Goal: Transaction & Acquisition: Purchase product/service

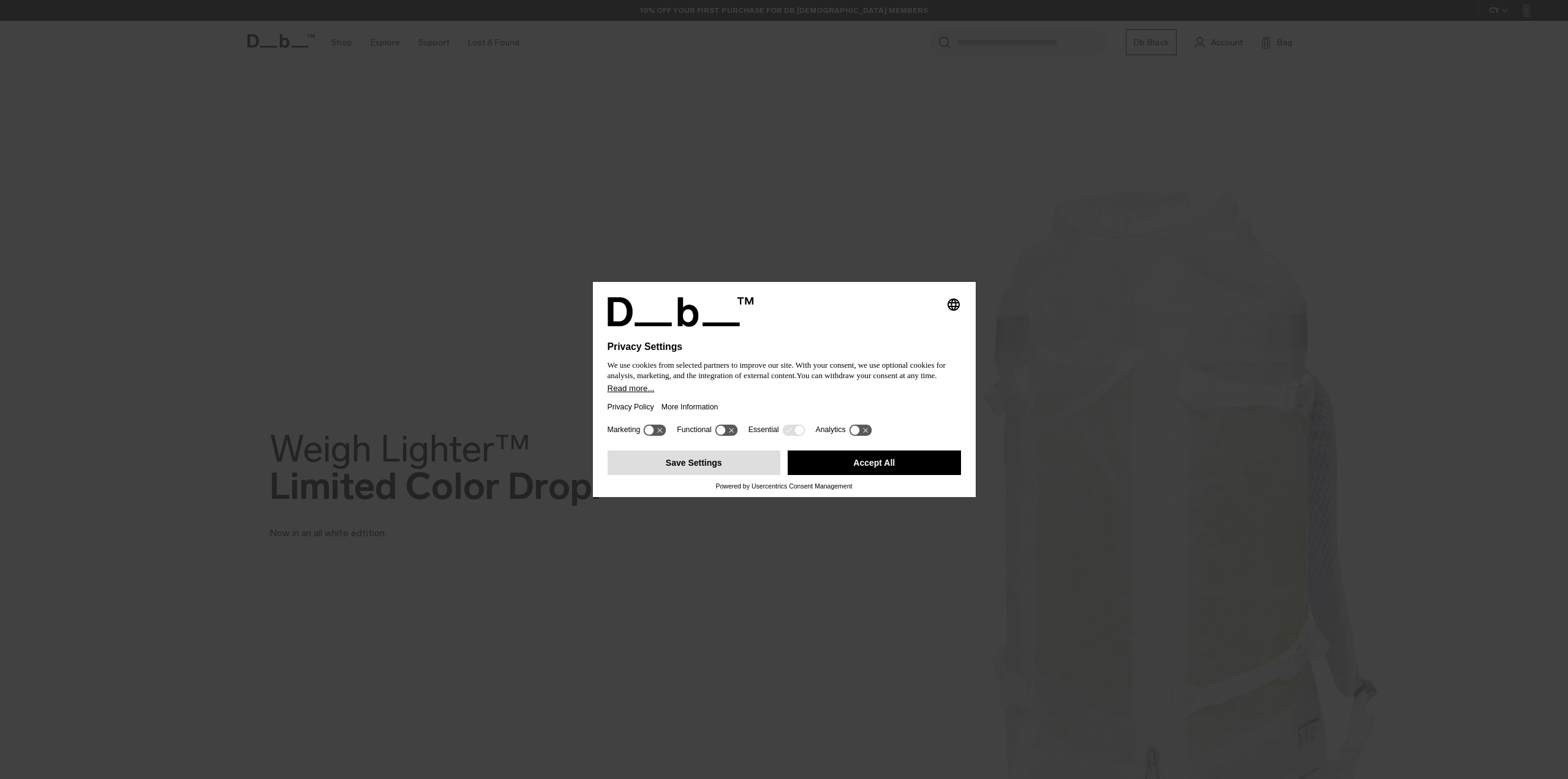
click at [743, 468] on button "Save Settings" at bounding box center [694, 462] width 173 height 25
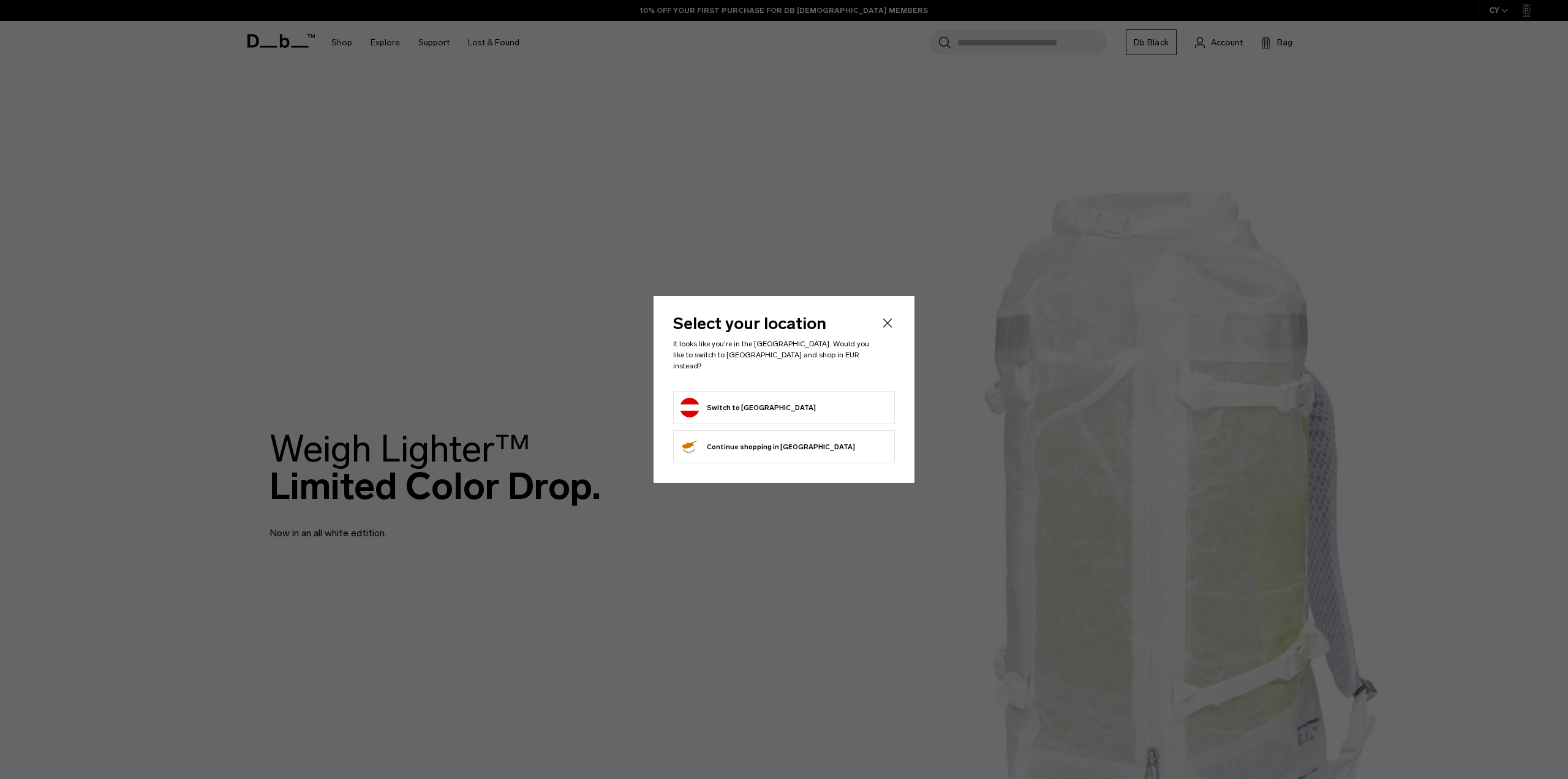
click at [789, 400] on form "Switch to Austria" at bounding box center [784, 407] width 209 height 20
click at [746, 406] on button "Switch to Austria" at bounding box center [747, 407] width 136 height 20
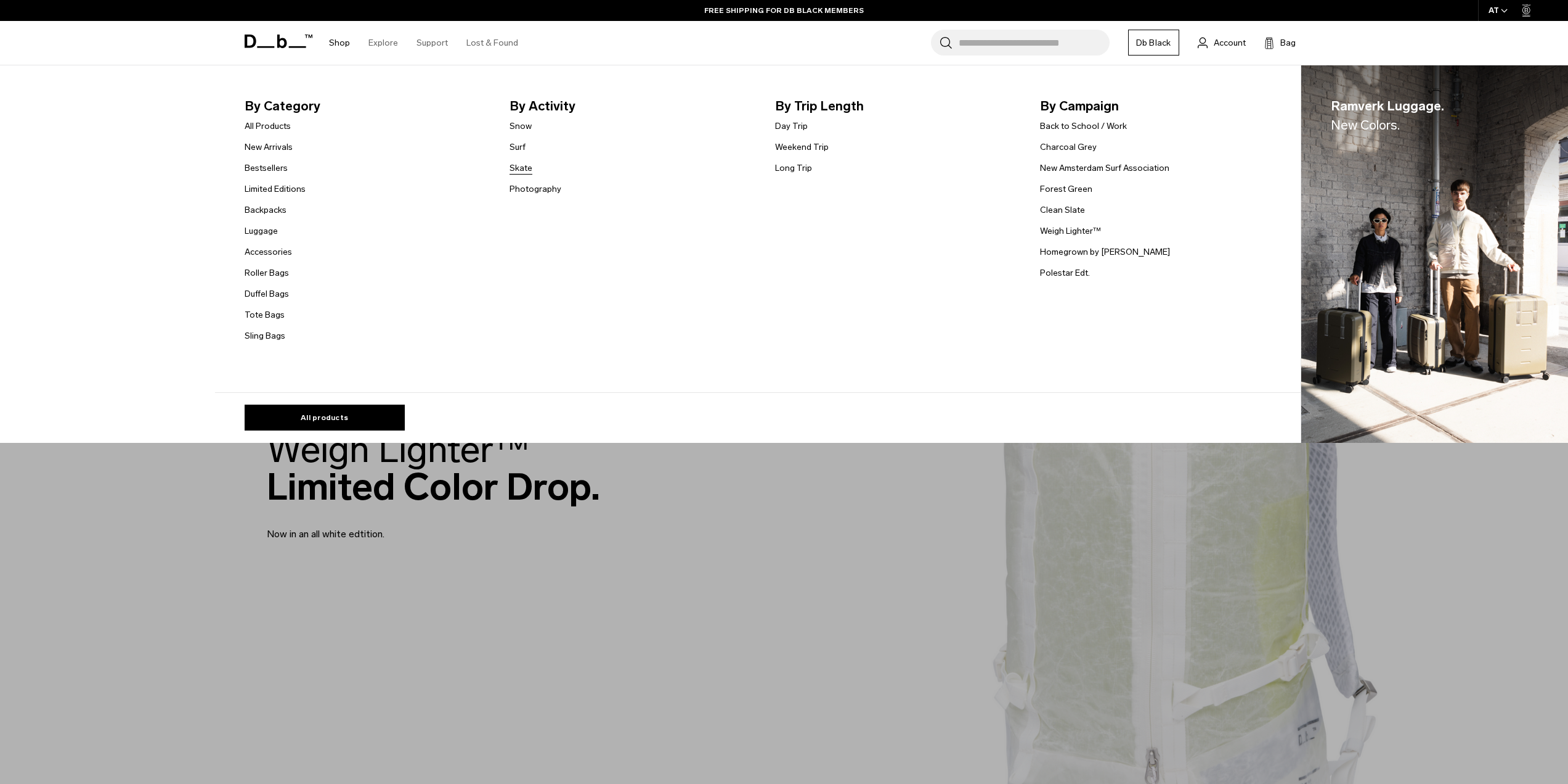
click at [532, 169] on link "Skate" at bounding box center [521, 168] width 23 height 13
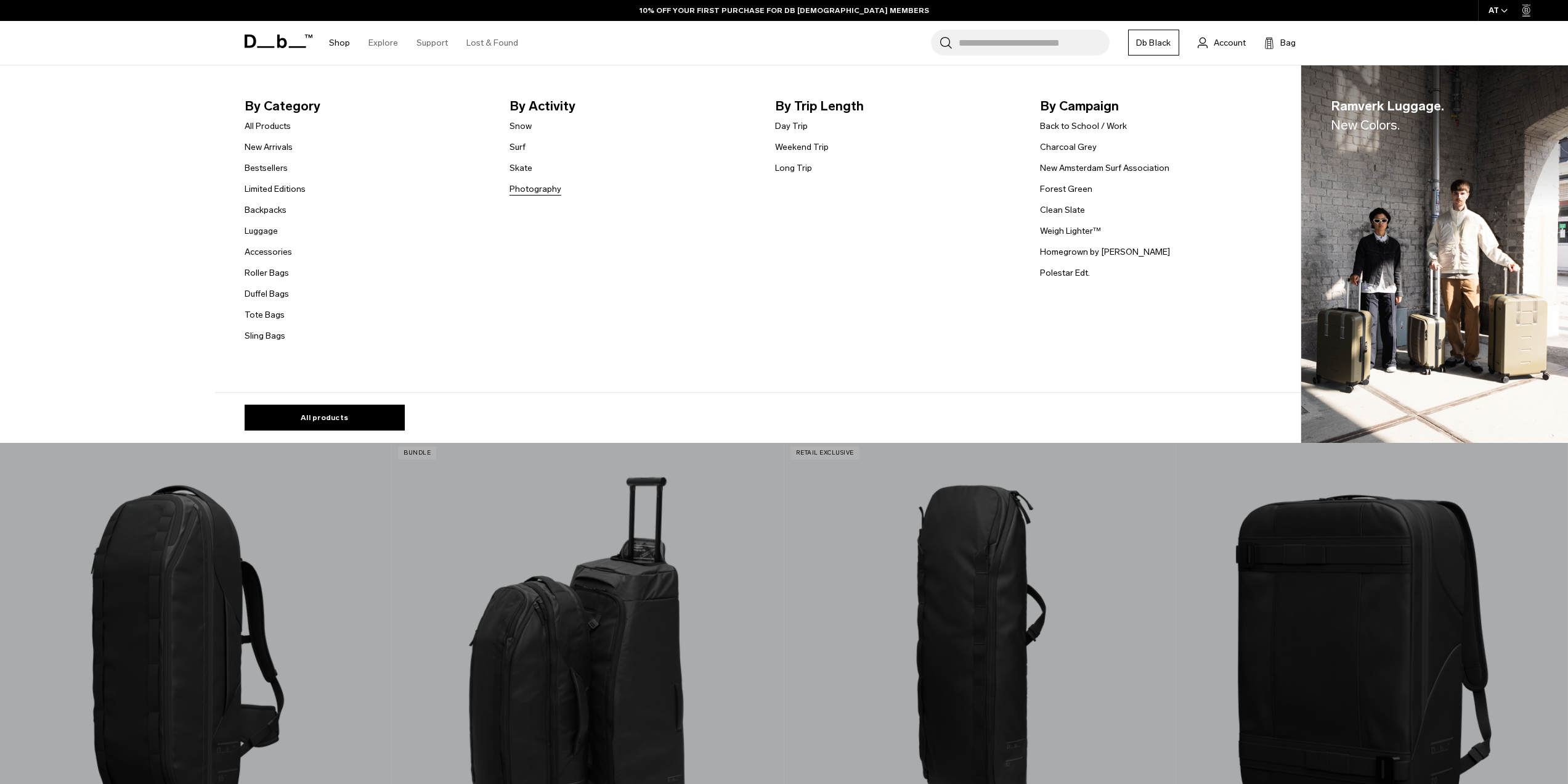
click at [518, 185] on link "Photography" at bounding box center [535, 189] width 51 height 13
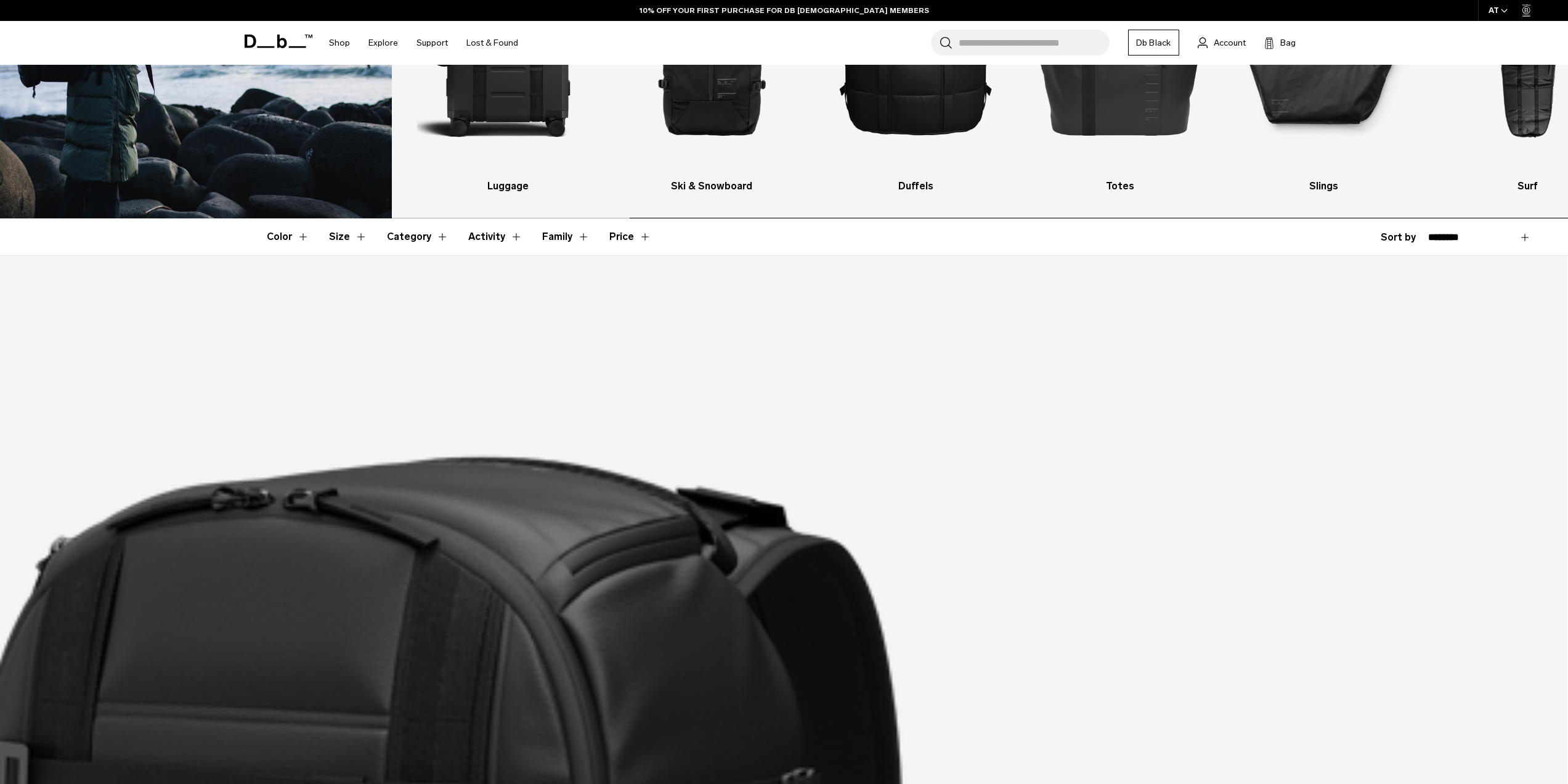
scroll to position [370, 0]
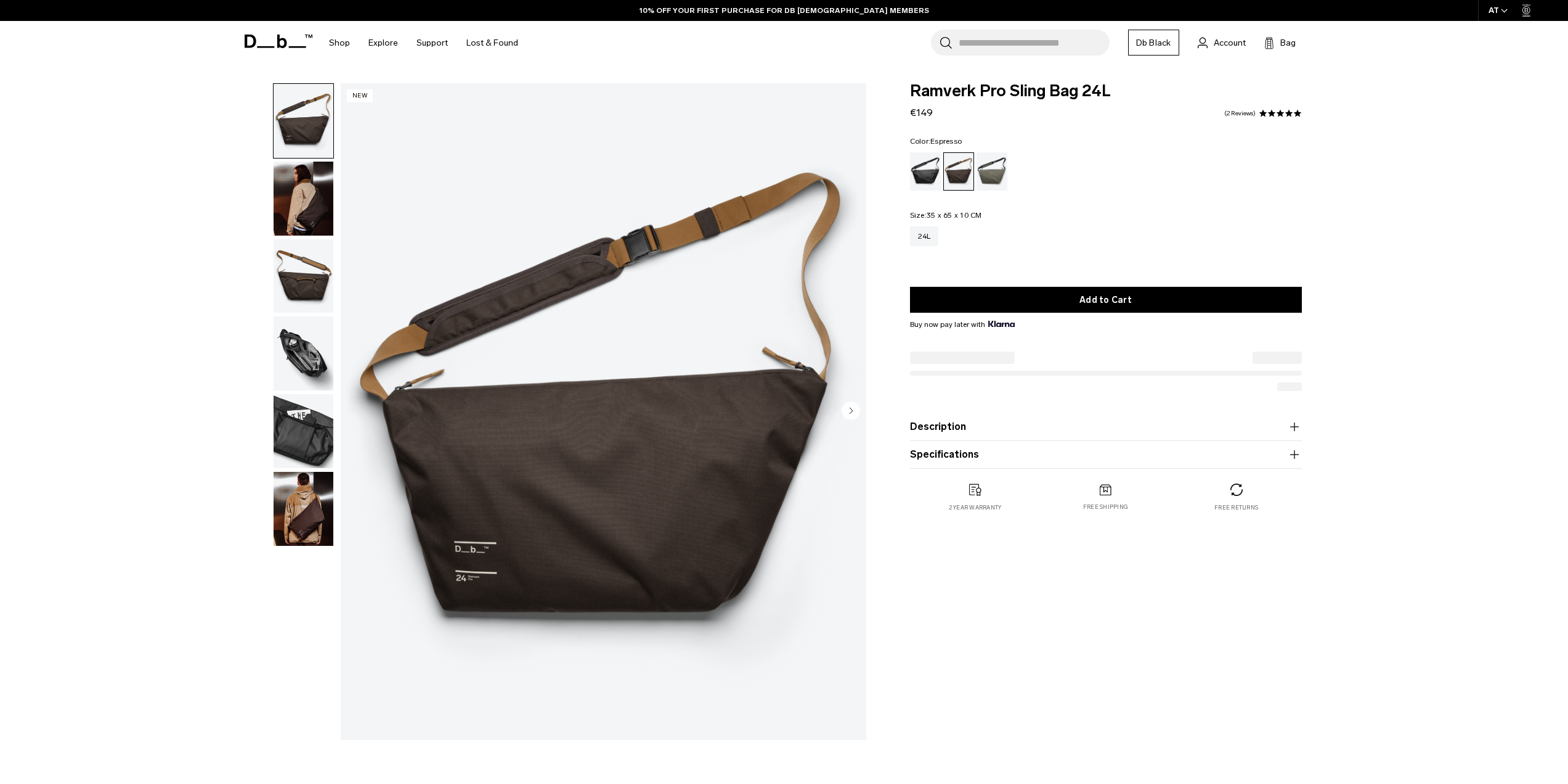
click at [332, 260] on img "button" at bounding box center [303, 276] width 60 height 74
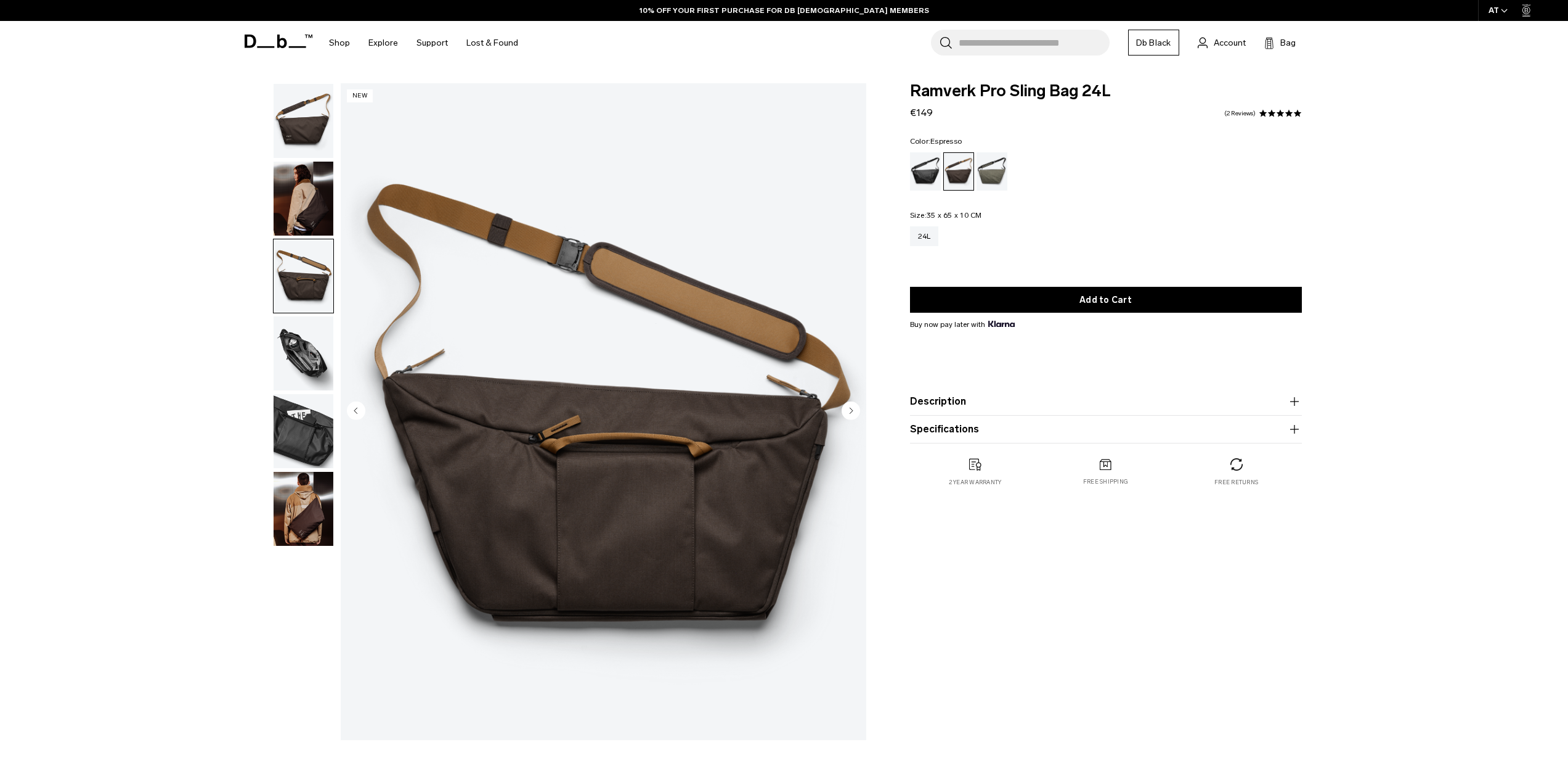
click at [305, 219] on img "button" at bounding box center [303, 198] width 60 height 74
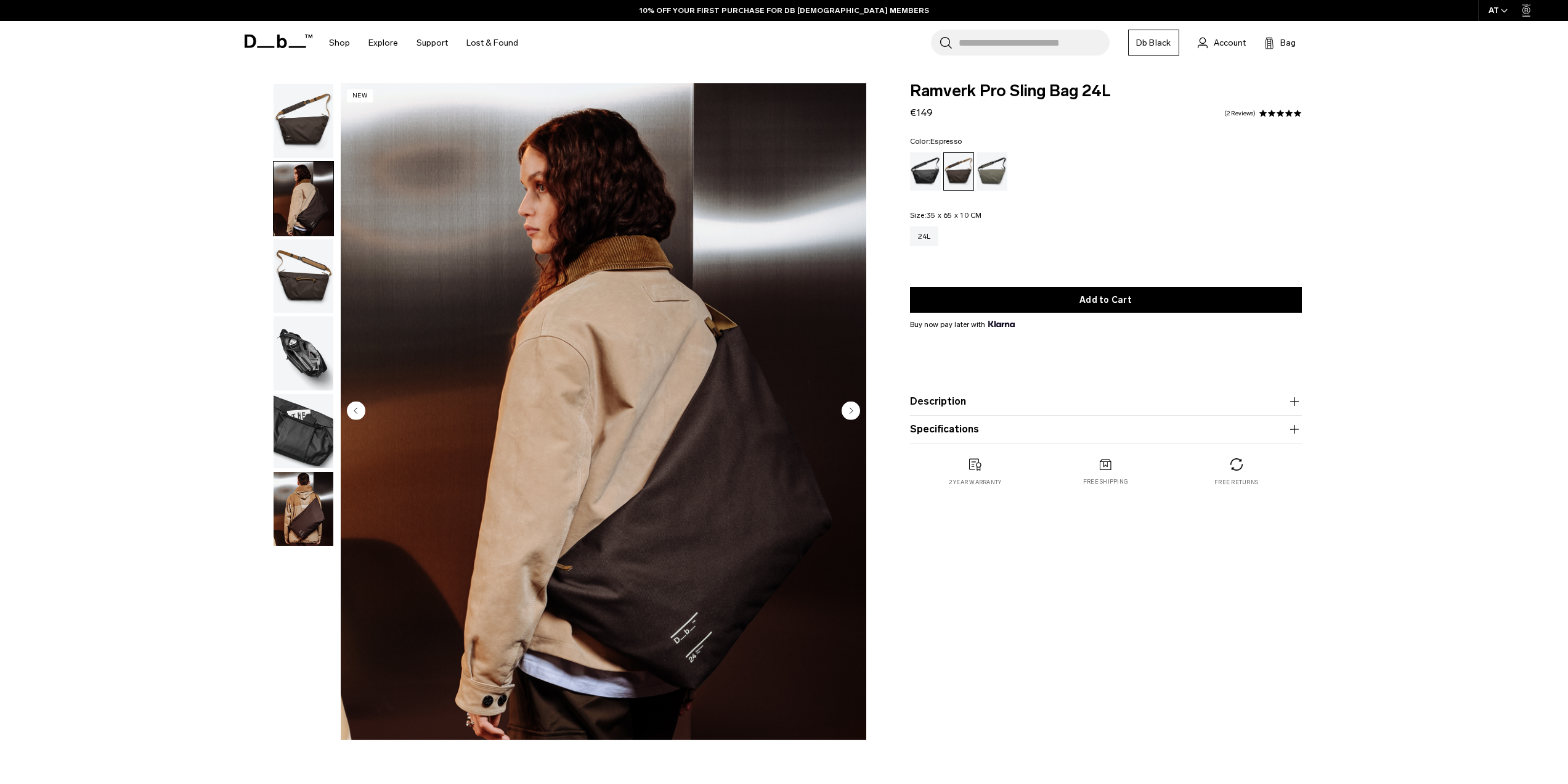
click at [296, 143] on img "button" at bounding box center [303, 120] width 60 height 74
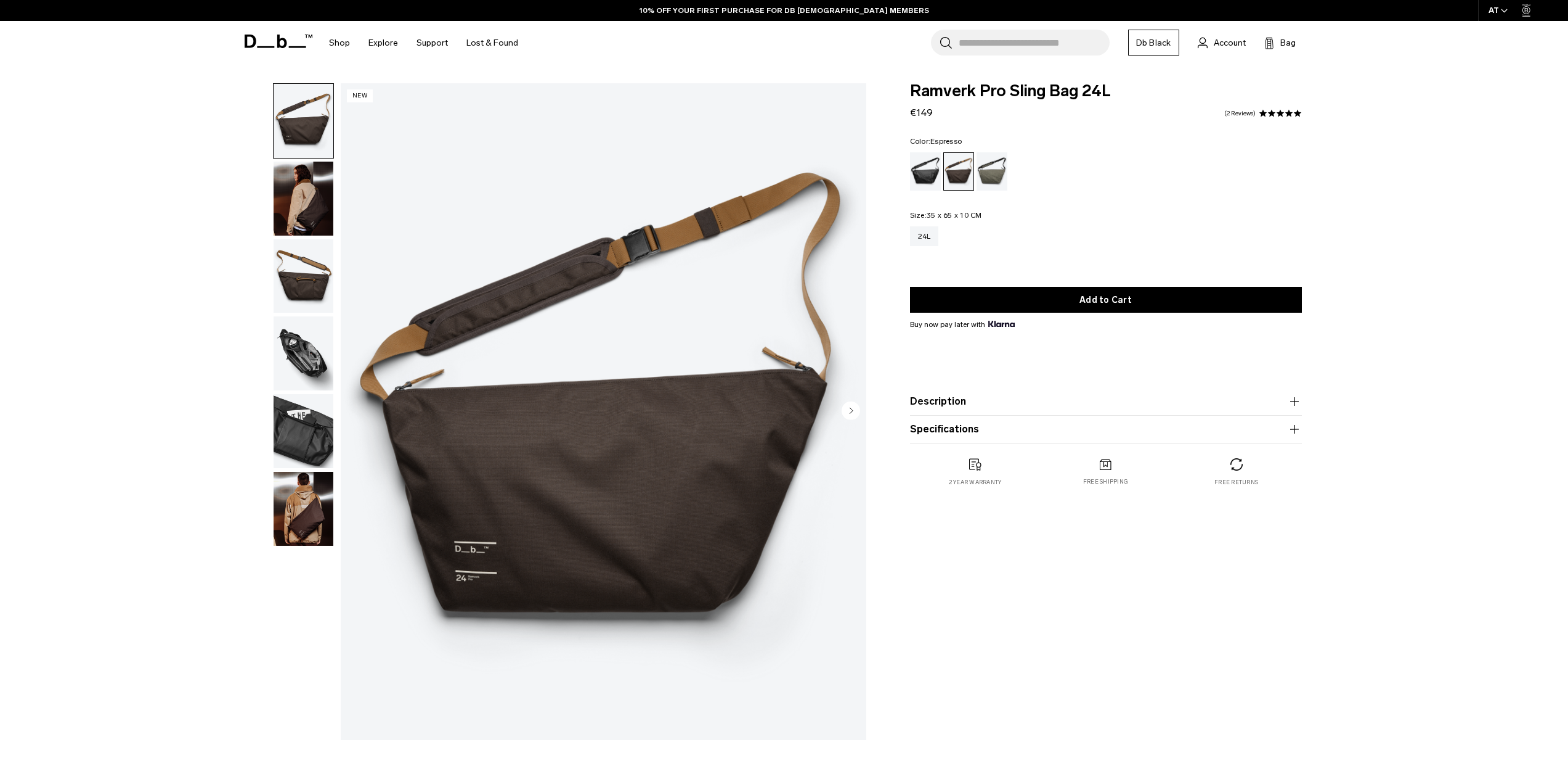
click at [285, 492] on img "button" at bounding box center [303, 508] width 60 height 74
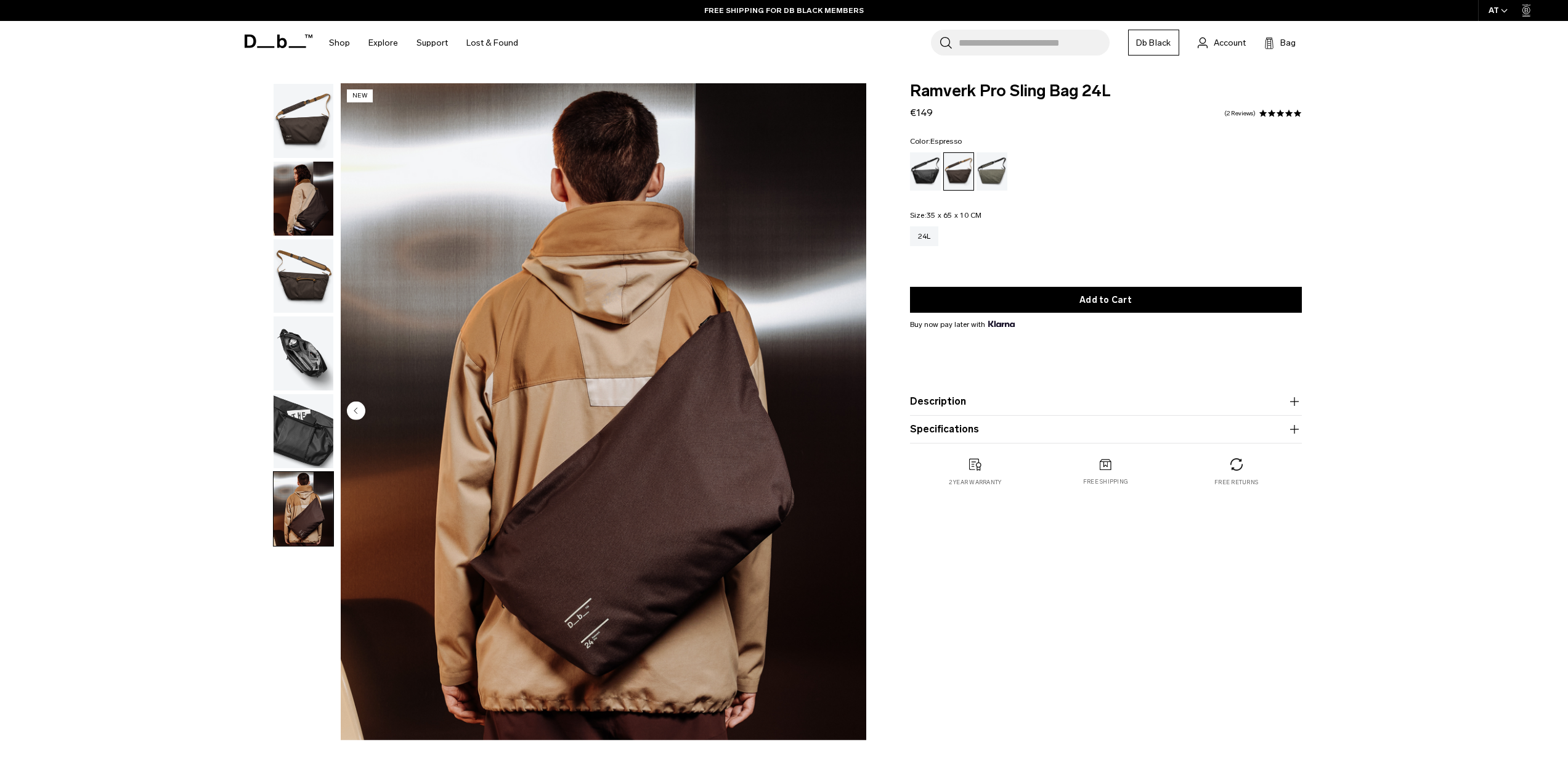
click at [286, 451] on img "button" at bounding box center [303, 431] width 60 height 74
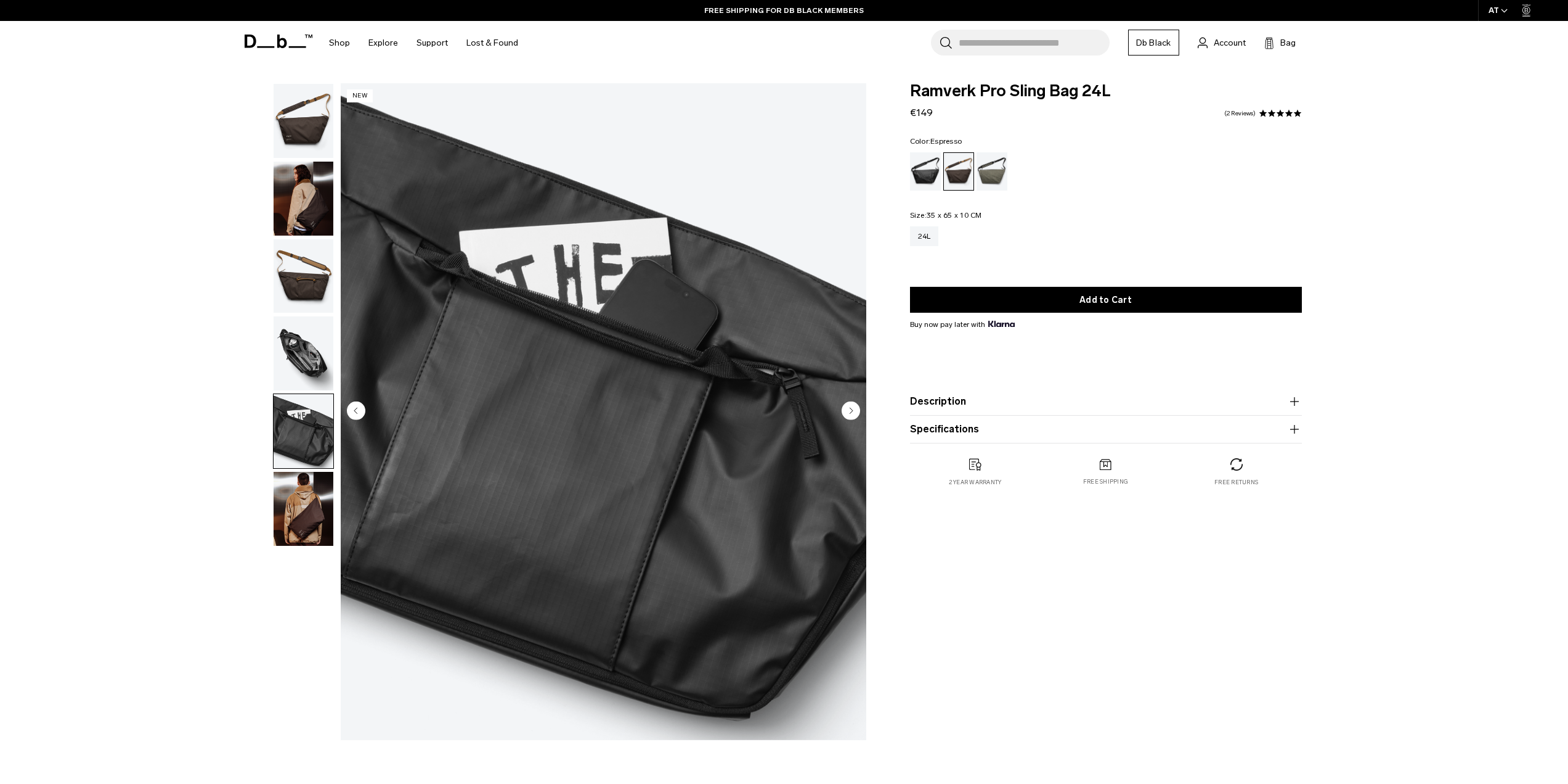
click at [291, 198] on img "button" at bounding box center [303, 198] width 60 height 74
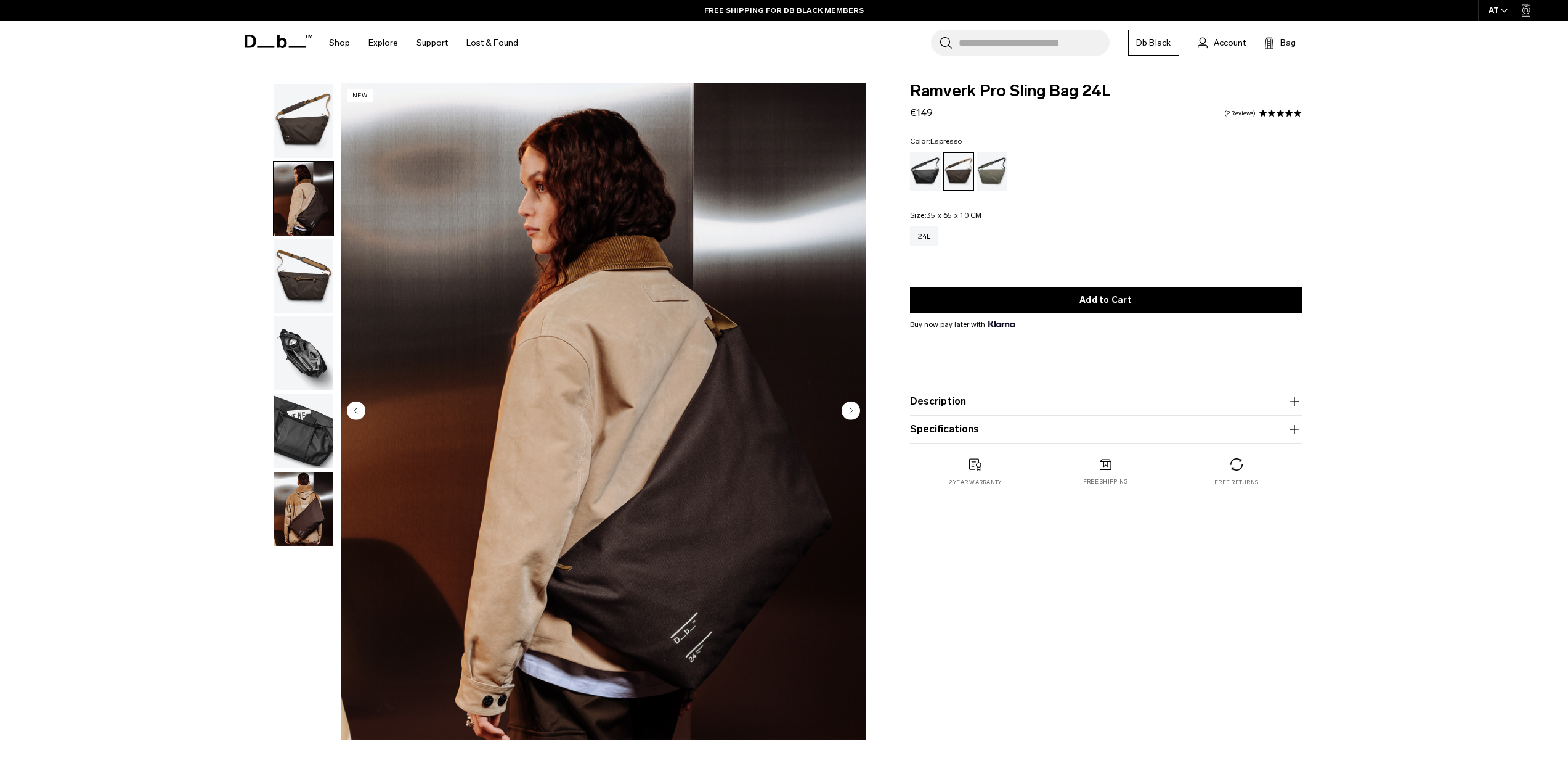
click at [294, 113] on img "button" at bounding box center [303, 120] width 60 height 74
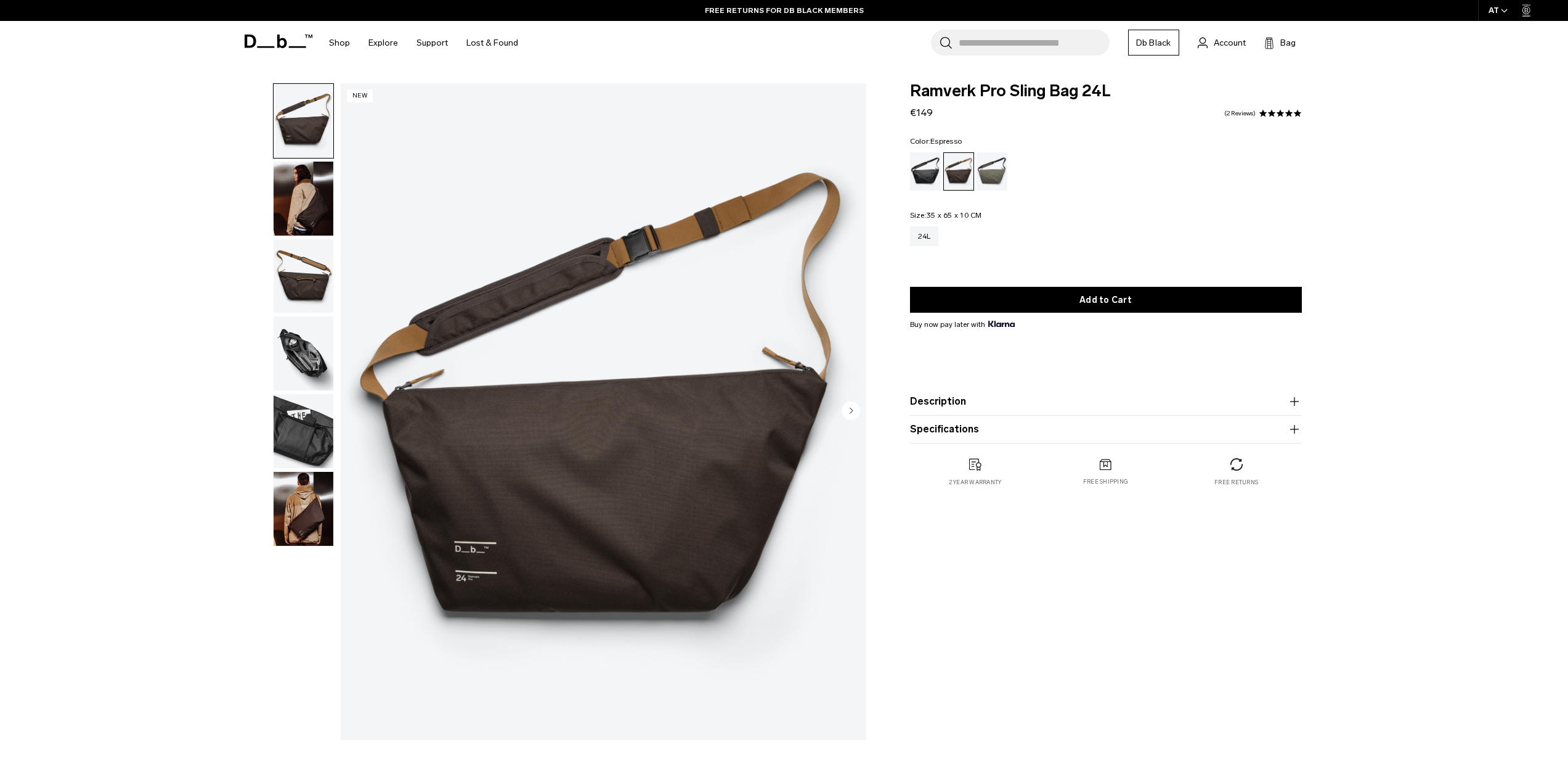
click at [289, 37] on icon at bounding box center [279, 41] width 68 height 14
